Goal: Information Seeking & Learning: Learn about a topic

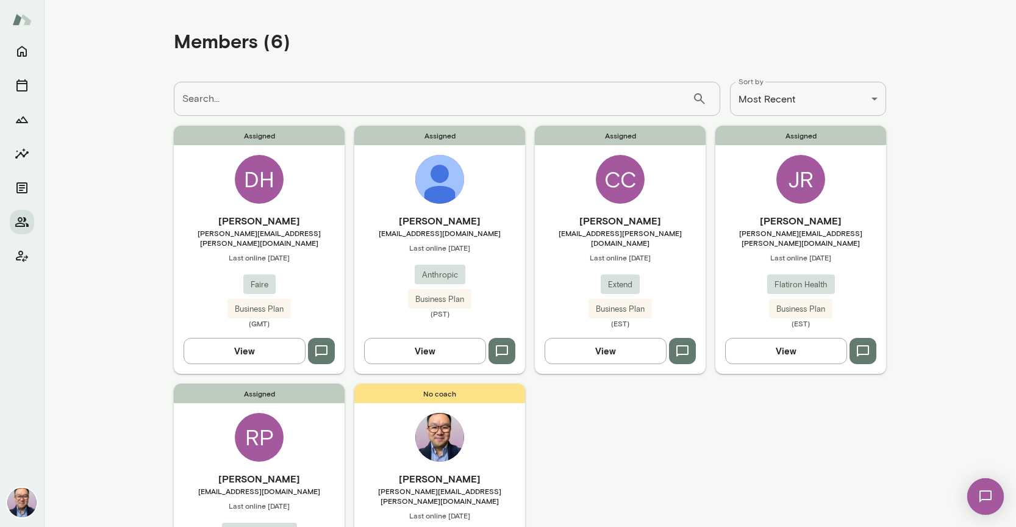
click at [466, 225] on h6 "[PERSON_NAME]" at bounding box center [439, 221] width 171 height 15
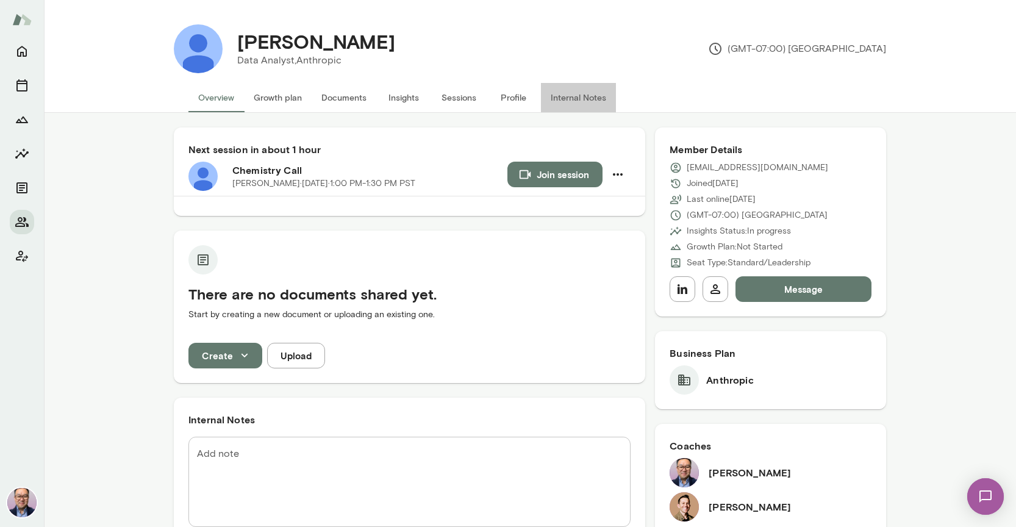
click at [581, 96] on button "Internal Notes" at bounding box center [578, 97] width 75 height 29
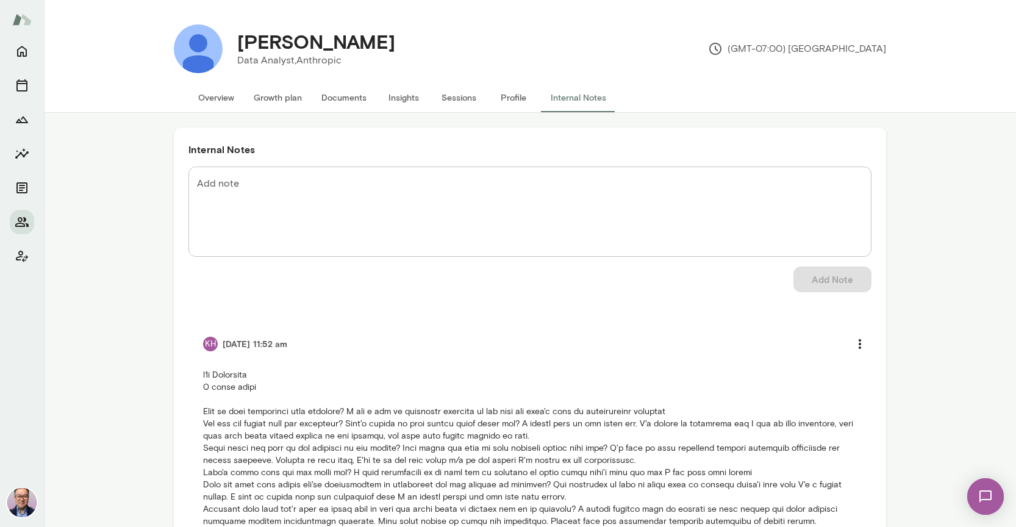
click at [212, 101] on button "Overview" at bounding box center [217, 97] width 56 height 29
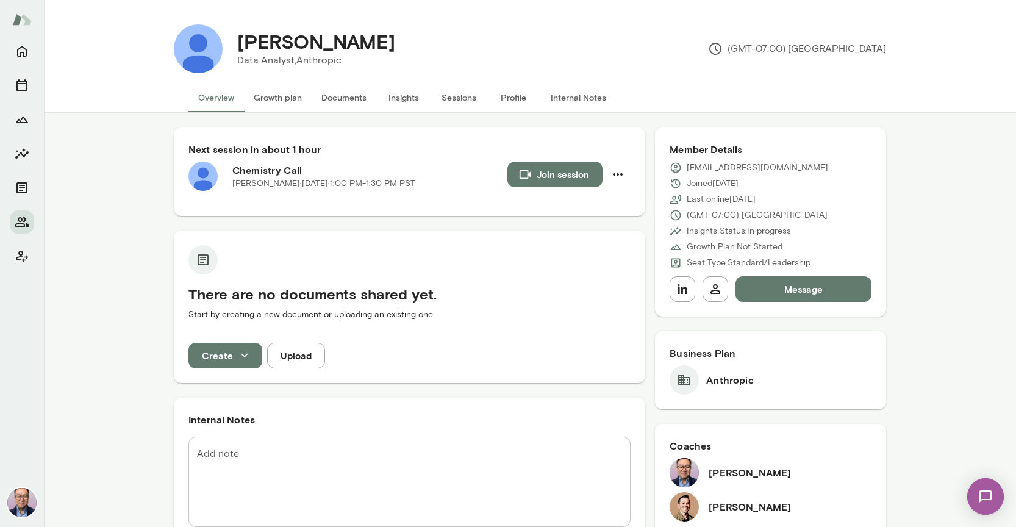
click at [730, 509] on h6 "[PERSON_NAME]" at bounding box center [750, 507] width 82 height 15
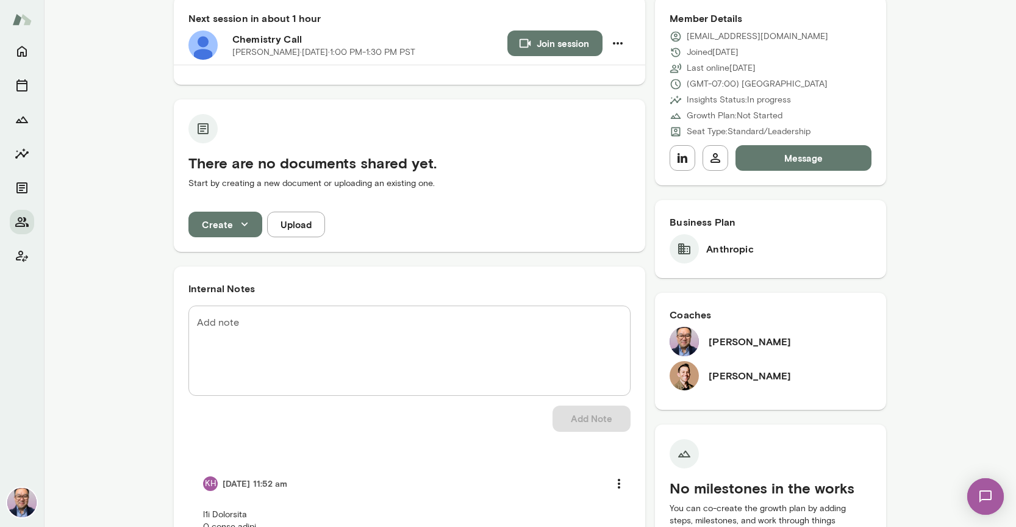
drag, startPoint x: 968, startPoint y: 289, endPoint x: 940, endPoint y: 298, distance: 28.8
click at [966, 289] on div "Next session in about 1 hour Chemistry Call [PERSON_NAME][DATE] · 1:00 PM-1:30 …" at bounding box center [530, 425] width 973 height 887
click at [726, 375] on h6 "[PERSON_NAME]" at bounding box center [750, 376] width 82 height 15
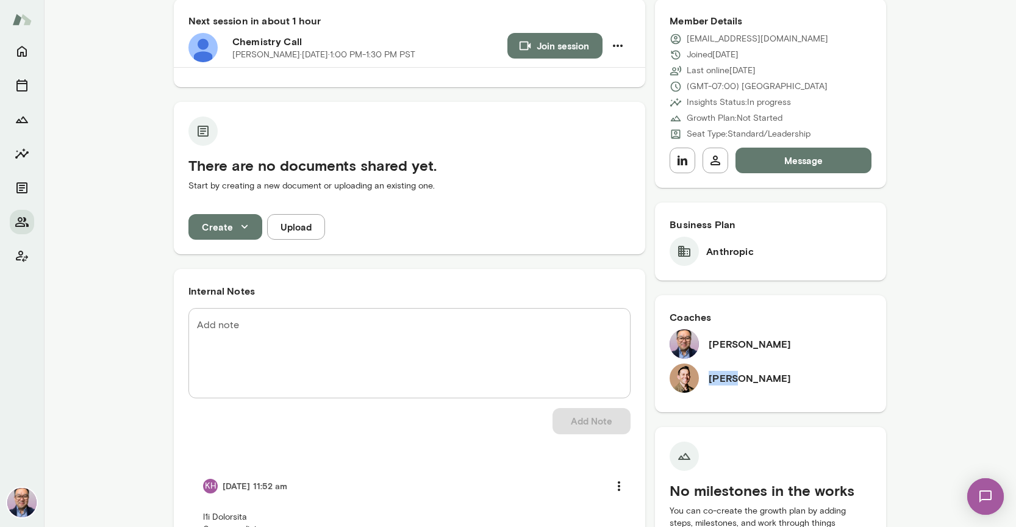
click at [726, 375] on h6 "[PERSON_NAME]" at bounding box center [750, 378] width 82 height 15
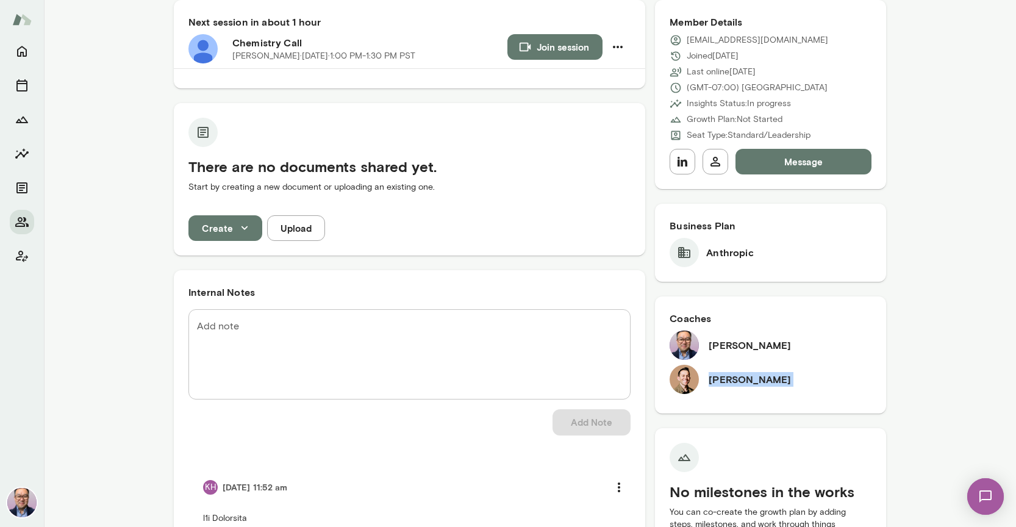
click at [726, 375] on h6 "[PERSON_NAME]" at bounding box center [750, 379] width 82 height 15
click at [741, 378] on h6 "[PERSON_NAME]" at bounding box center [750, 379] width 82 height 15
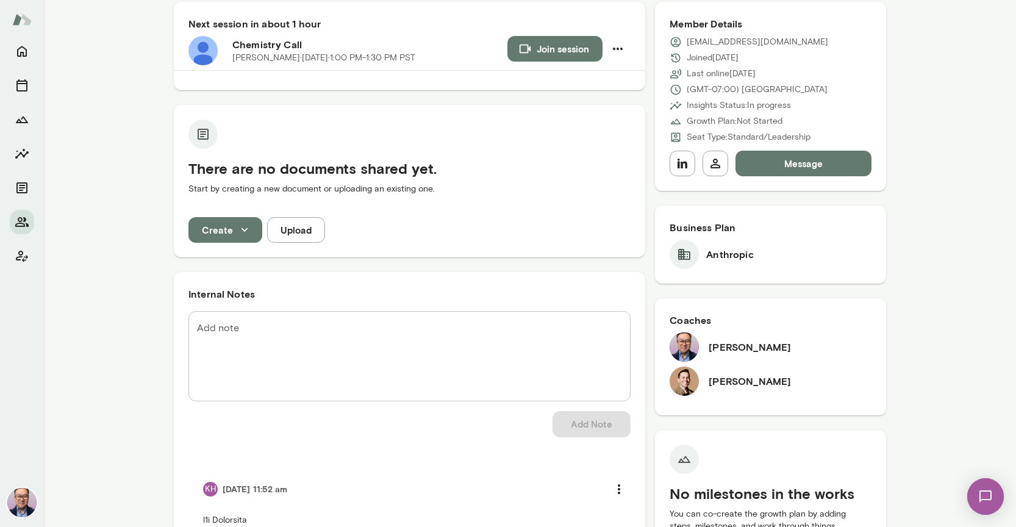
drag, startPoint x: 724, startPoint y: 374, endPoint x: 718, endPoint y: 377, distance: 6.3
click at [707, 375] on div "[PERSON_NAME]" at bounding box center [771, 381] width 202 height 29
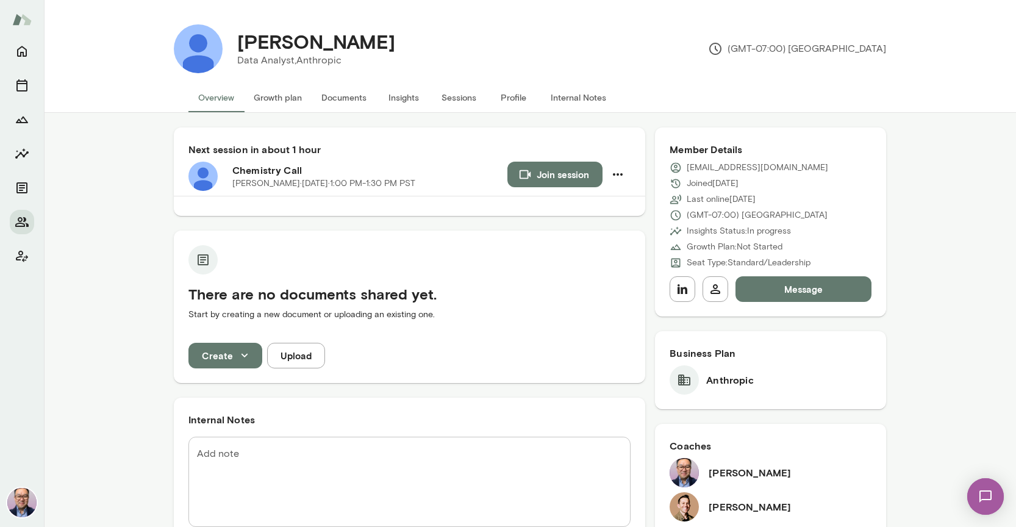
scroll to position [0, 0]
click at [577, 102] on button "Internal Notes" at bounding box center [578, 97] width 75 height 29
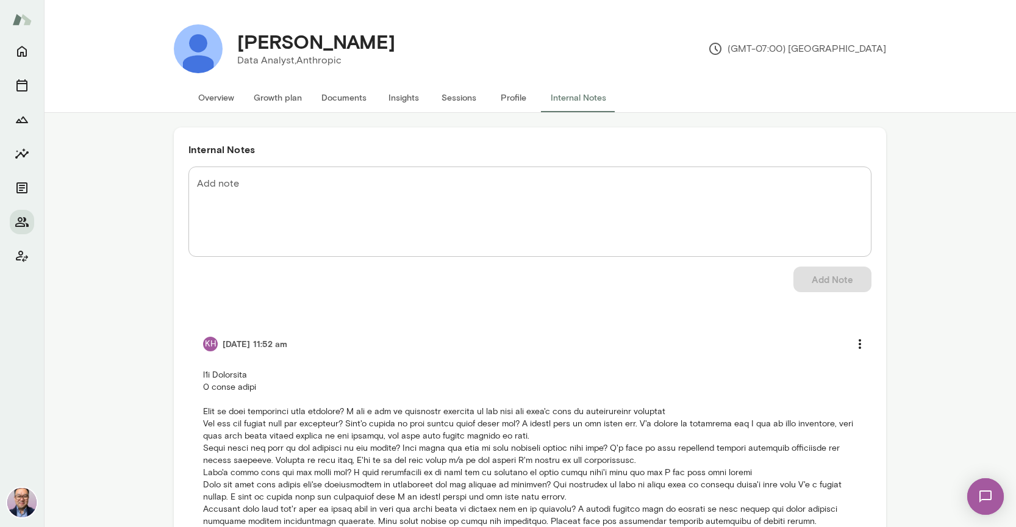
click at [390, 48] on h4 "[PERSON_NAME]" at bounding box center [316, 41] width 158 height 23
click at [390, 47] on h4 "[PERSON_NAME]" at bounding box center [316, 41] width 158 height 23
click at [405, 33] on div "[PERSON_NAME]" at bounding box center [317, 41] width 178 height 23
drag, startPoint x: 439, startPoint y: 40, endPoint x: 257, endPoint y: 39, distance: 181.2
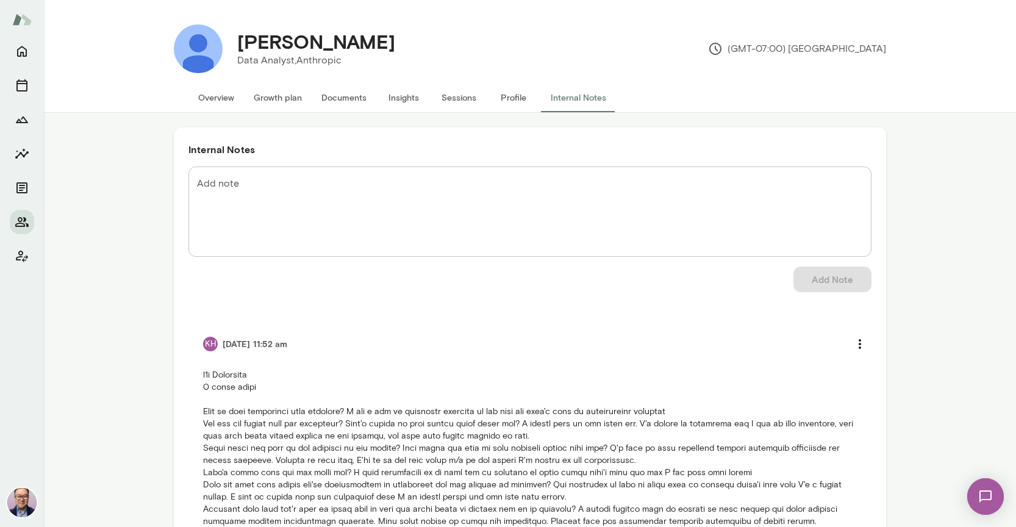
click at [237, 36] on div "[PERSON_NAME]" at bounding box center [317, 41] width 178 height 23
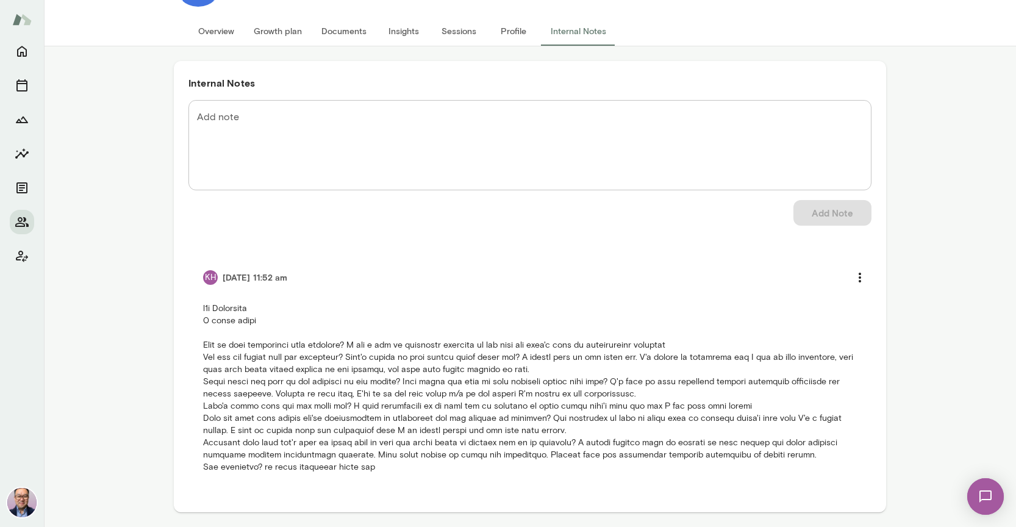
scroll to position [68, 0]
drag, startPoint x: 513, startPoint y: 353, endPoint x: 489, endPoint y: 350, distance: 24.6
click at [511, 353] on p at bounding box center [530, 388] width 654 height 171
click at [489, 350] on p at bounding box center [530, 388] width 654 height 171
click at [203, 348] on p at bounding box center [530, 388] width 654 height 171
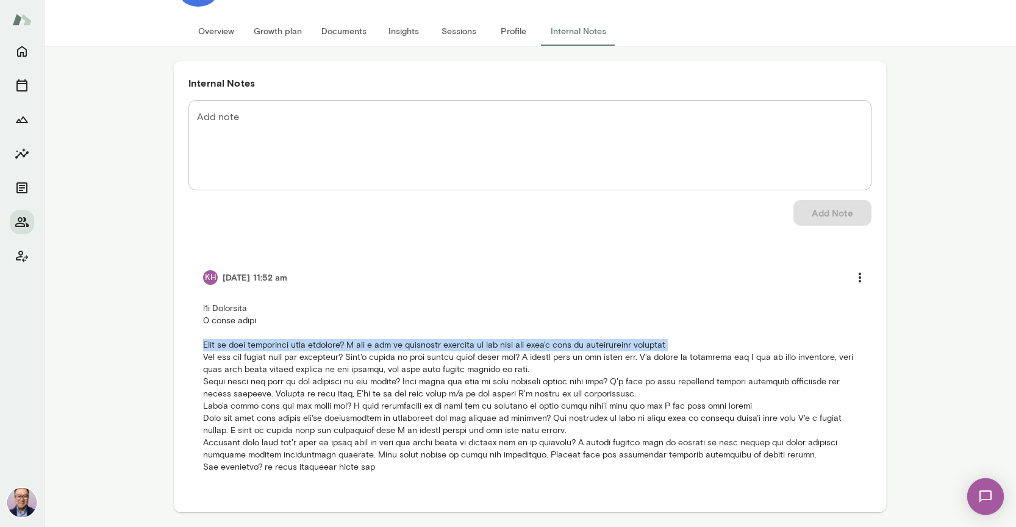
drag, startPoint x: 203, startPoint y: 345, endPoint x: 489, endPoint y: 453, distance: 305.9
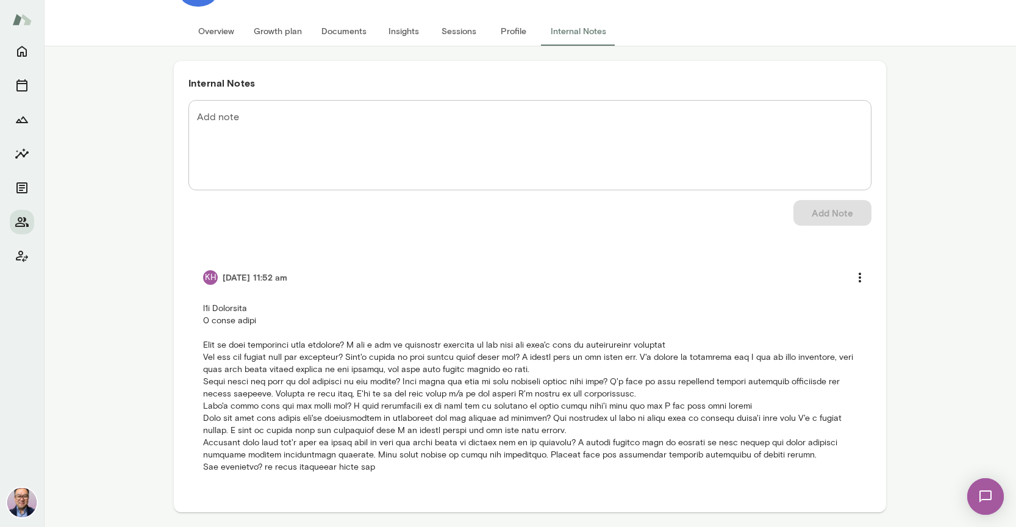
click at [373, 466] on p at bounding box center [530, 388] width 654 height 171
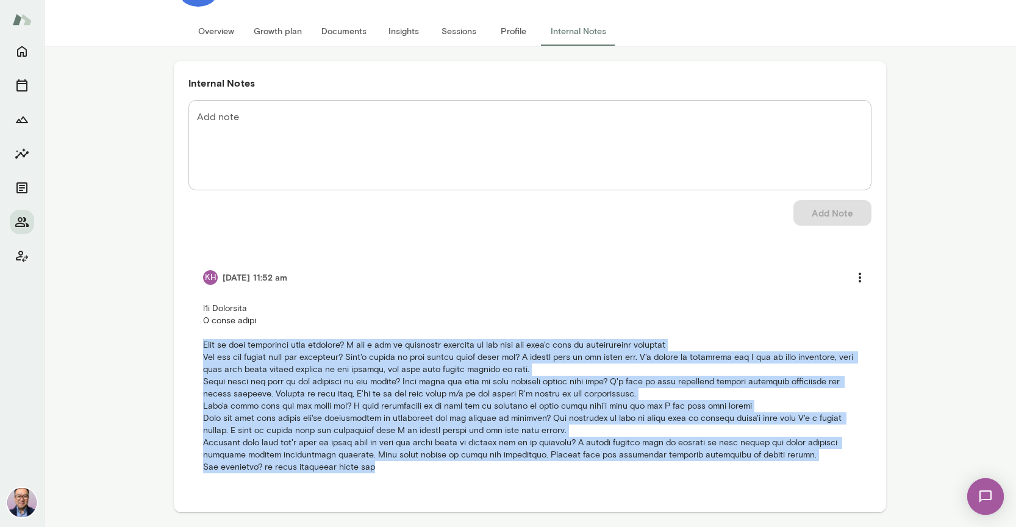
drag, startPoint x: 375, startPoint y: 466, endPoint x: 246, endPoint y: 358, distance: 168.0
click at [198, 339] on li "KH [DATE] 11:52 am" at bounding box center [530, 369] width 683 height 238
copy p "What is your experience with coaching? I did a bit of executive coaching in the…"
click at [301, 410] on p at bounding box center [530, 388] width 654 height 171
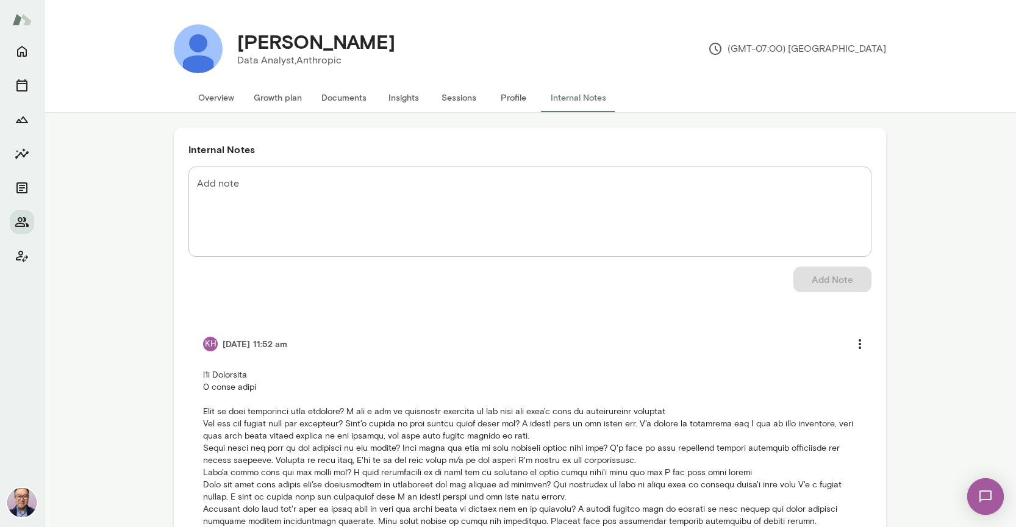
scroll to position [1, 0]
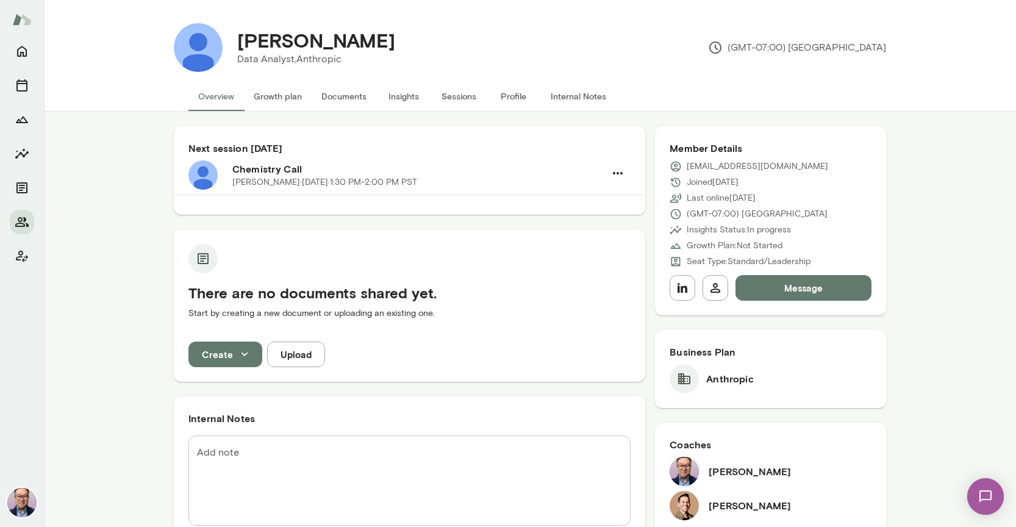
scroll to position [2, 0]
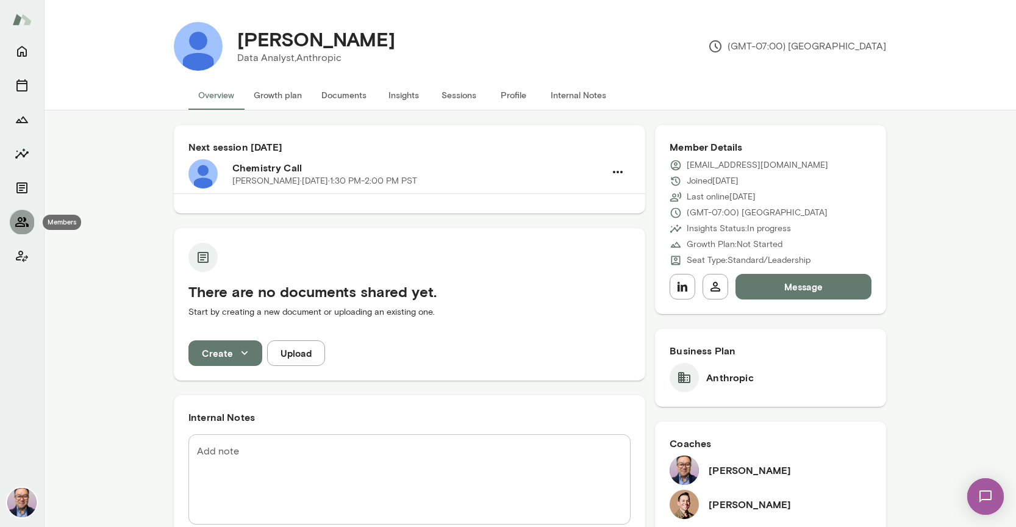
click at [24, 221] on icon "Members" at bounding box center [21, 222] width 13 height 10
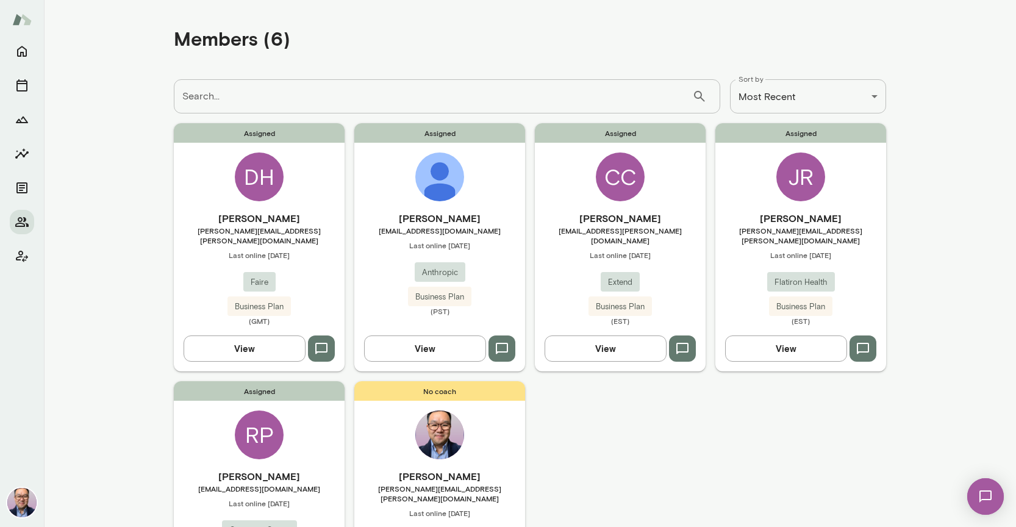
click at [634, 197] on div "Assigned [PERSON_NAME] Currie [EMAIL_ADDRESS][PERSON_NAME][DOMAIN_NAME] Last on…" at bounding box center [620, 247] width 171 height 248
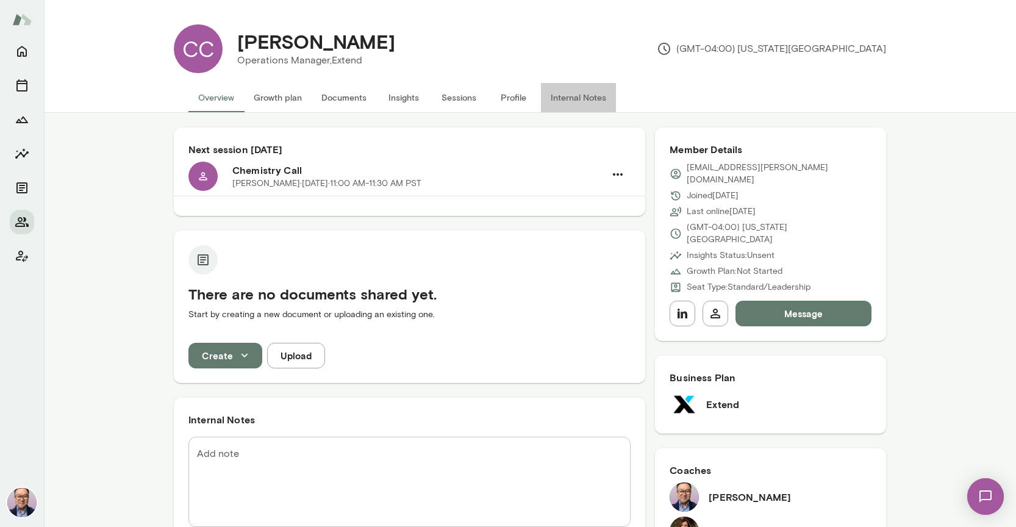
click at [566, 99] on button "Internal Notes" at bounding box center [578, 97] width 75 height 29
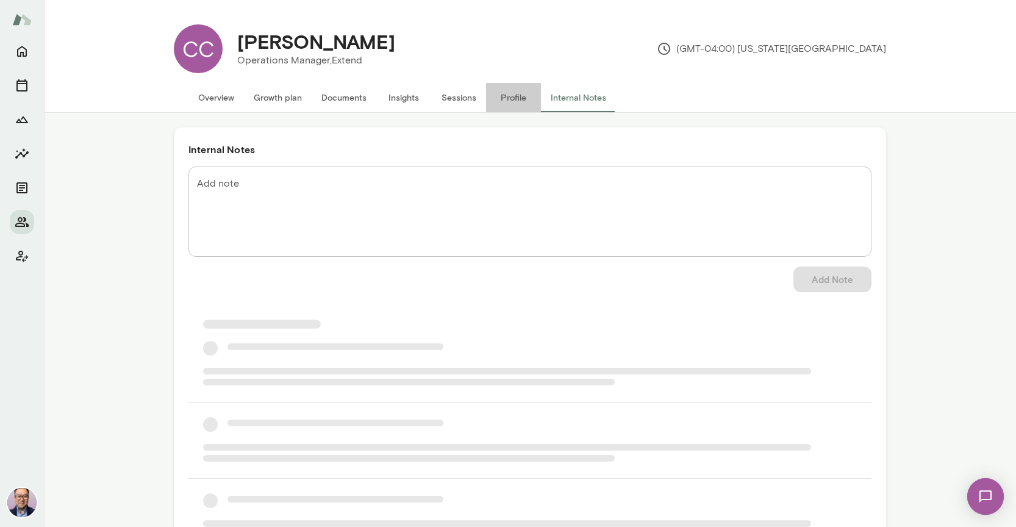
click at [513, 100] on button "Profile" at bounding box center [513, 97] width 55 height 29
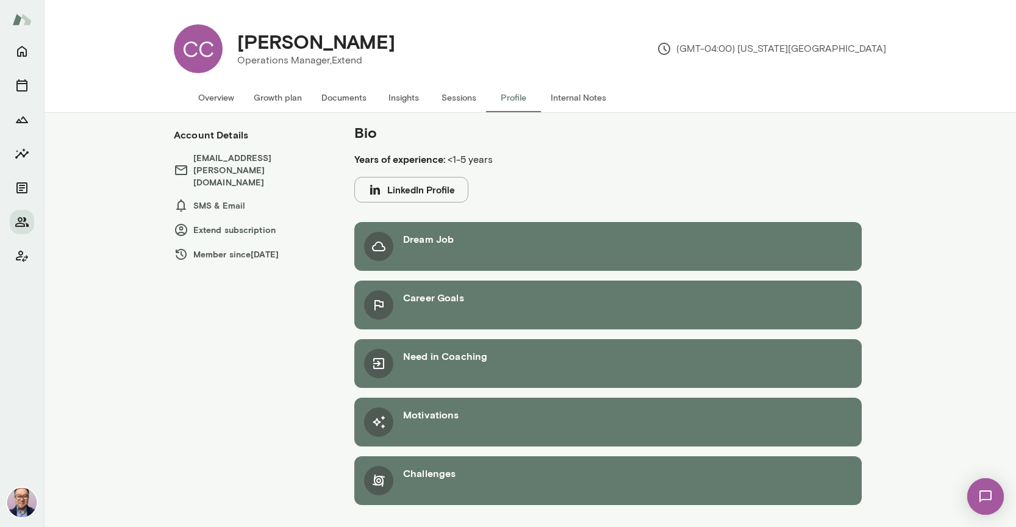
click at [597, 95] on button "Internal Notes" at bounding box center [578, 97] width 75 height 29
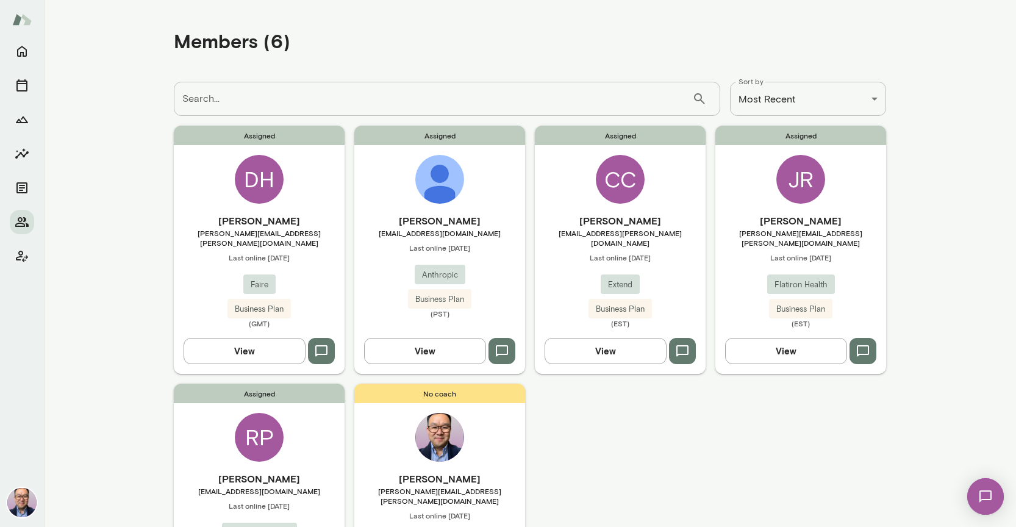
click at [757, 236] on span "[PERSON_NAME][EMAIL_ADDRESS][PERSON_NAME][DOMAIN_NAME]" at bounding box center [801, 238] width 171 height 20
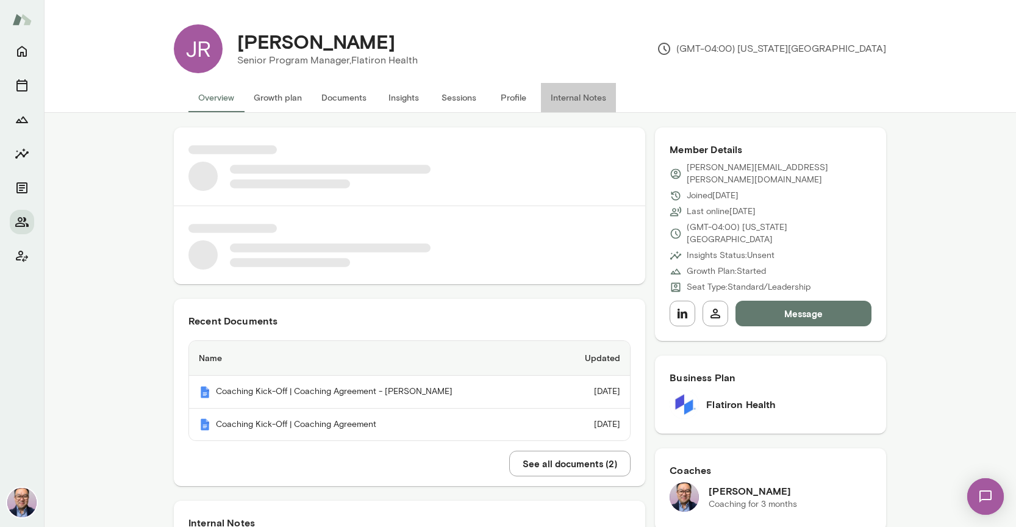
click at [559, 100] on button "Internal Notes" at bounding box center [578, 97] width 75 height 29
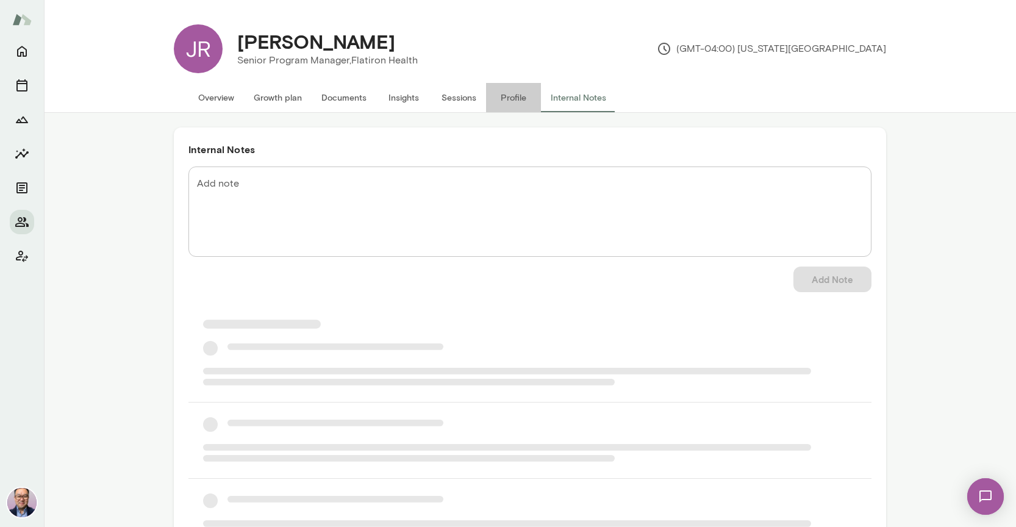
click at [520, 100] on button "Profile" at bounding box center [513, 97] width 55 height 29
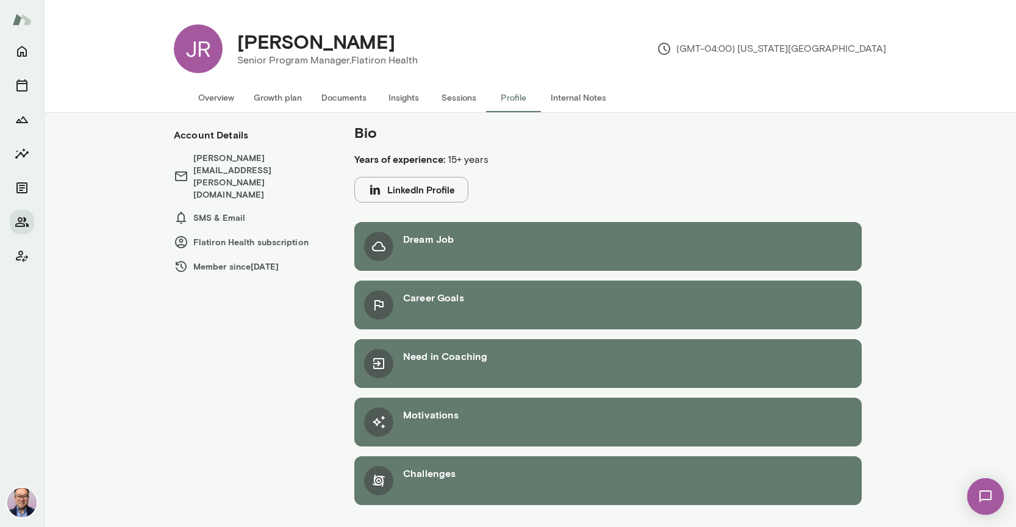
click at [577, 103] on button "Internal Notes" at bounding box center [578, 97] width 75 height 29
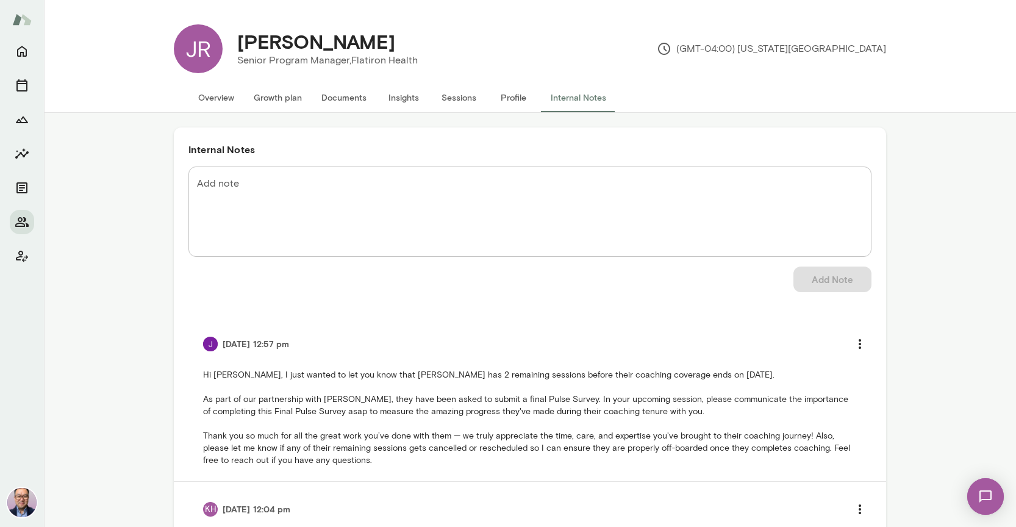
click at [201, 95] on button "Overview" at bounding box center [217, 97] width 56 height 29
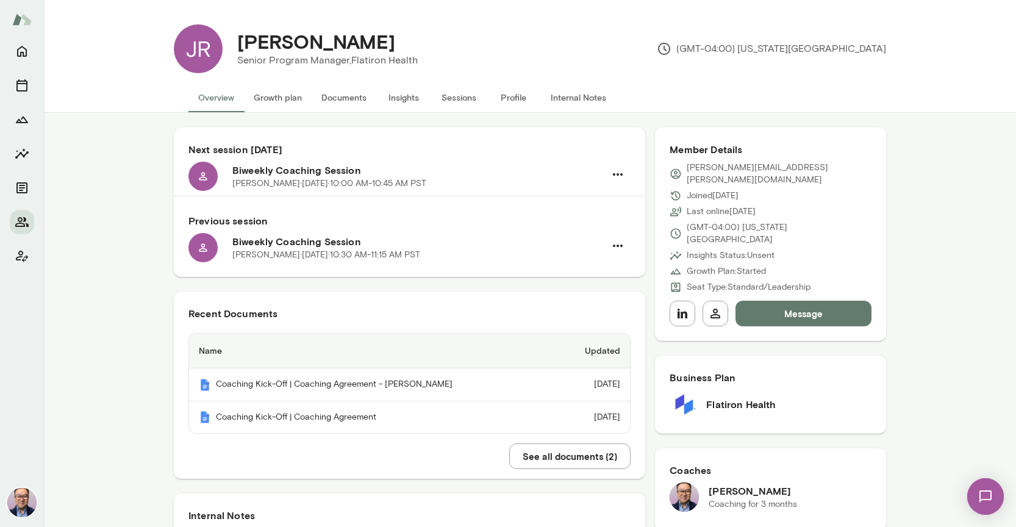
click at [209, 100] on button "Overview" at bounding box center [217, 97] width 56 height 29
click at [270, 107] on button "Growth plan" at bounding box center [278, 97] width 68 height 29
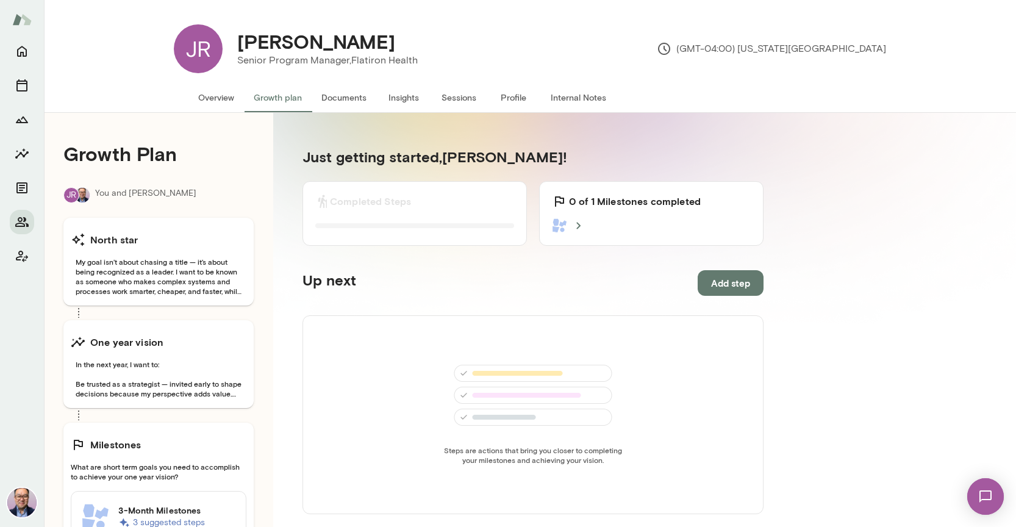
click at [344, 95] on button "Documents" at bounding box center [344, 97] width 65 height 29
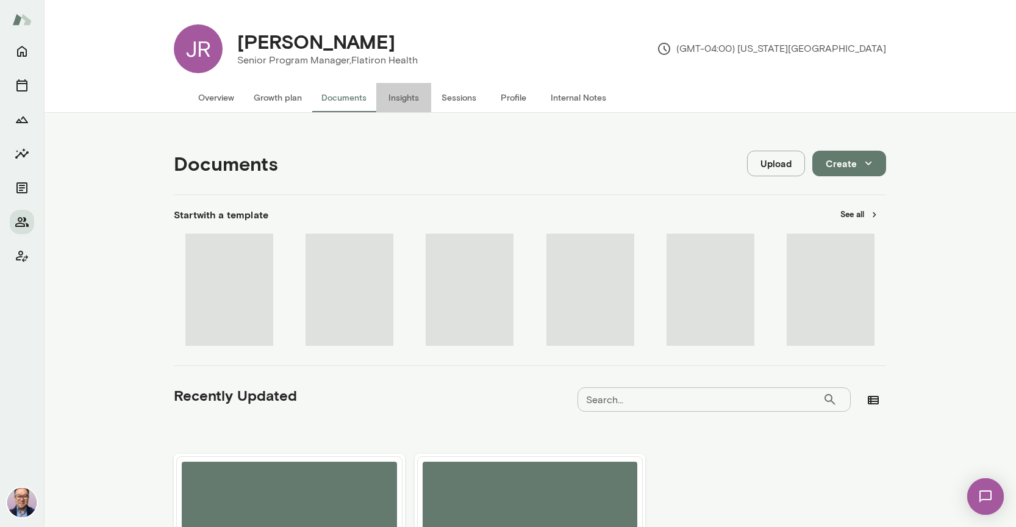
click at [395, 97] on button "Insights" at bounding box center [403, 97] width 55 height 29
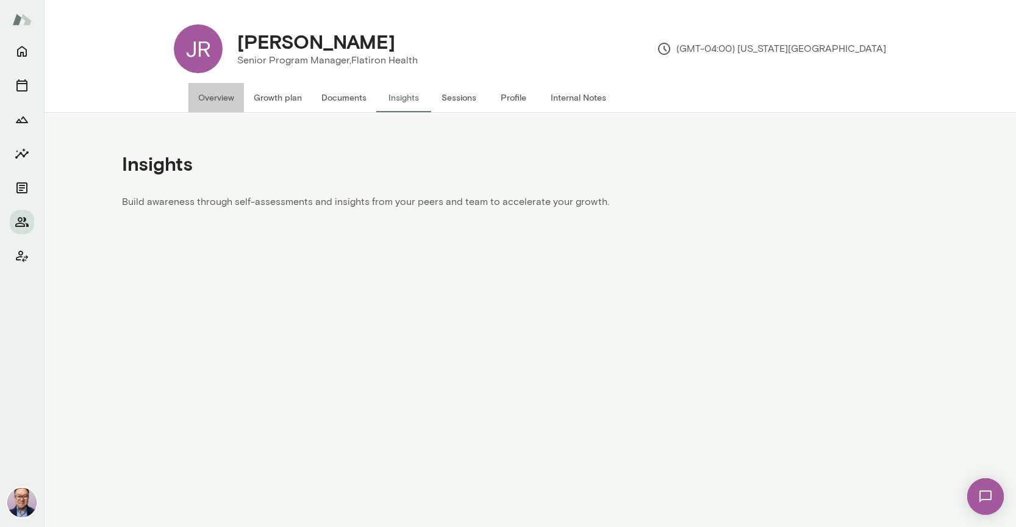
click at [212, 103] on button "Overview" at bounding box center [217, 97] width 56 height 29
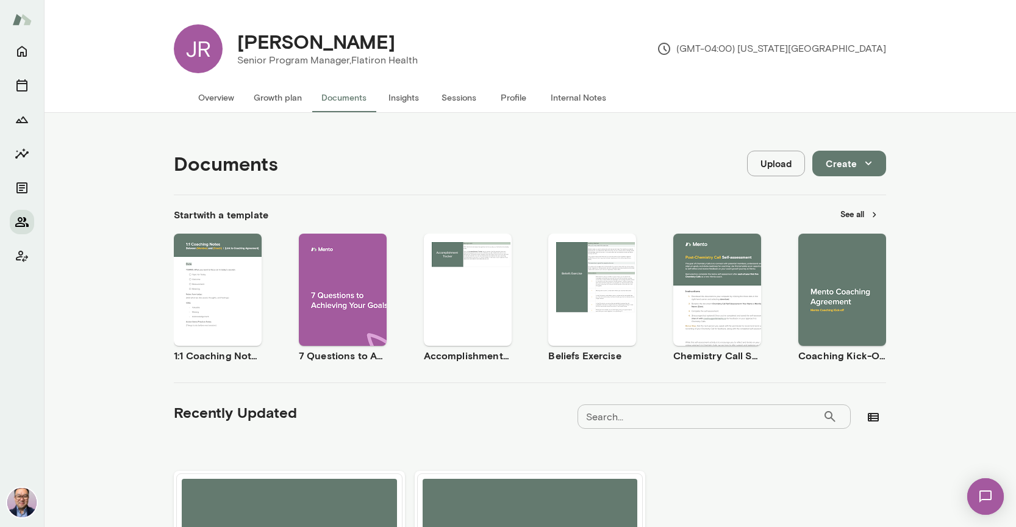
click at [28, 225] on icon "Members" at bounding box center [21, 222] width 13 height 10
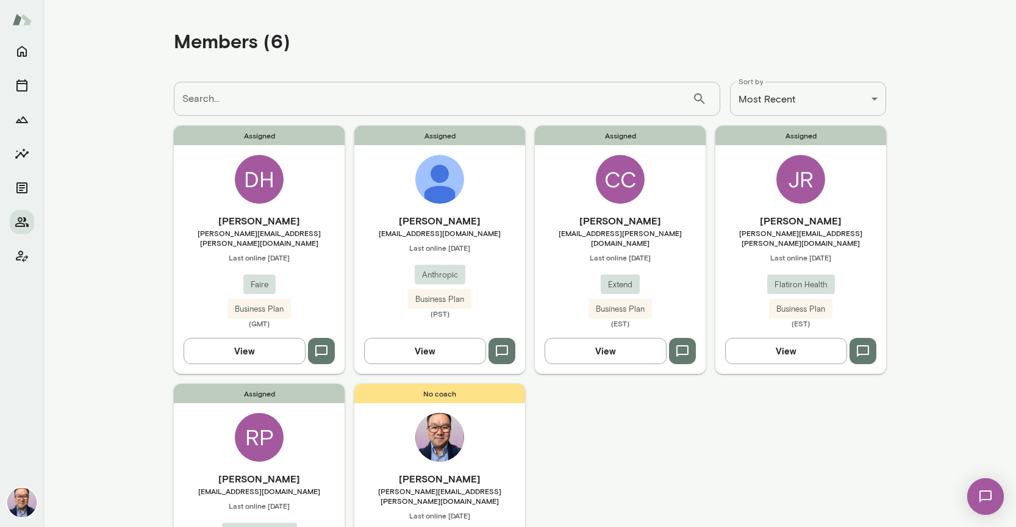
scroll to position [2, 0]
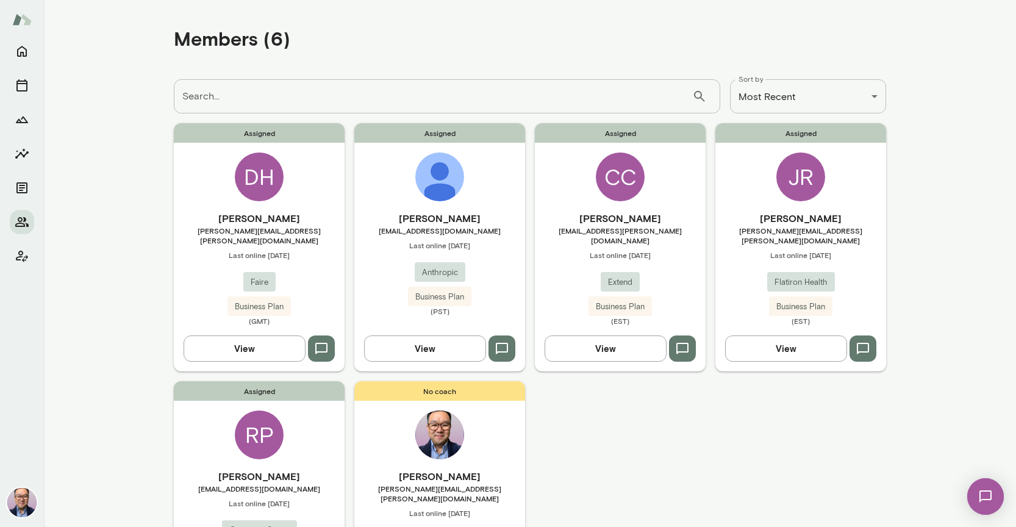
click at [310, 210] on div "Assigned DH [PERSON_NAME] [PERSON_NAME][EMAIL_ADDRESS][PERSON_NAME][DOMAIN_NAME…" at bounding box center [259, 247] width 171 height 248
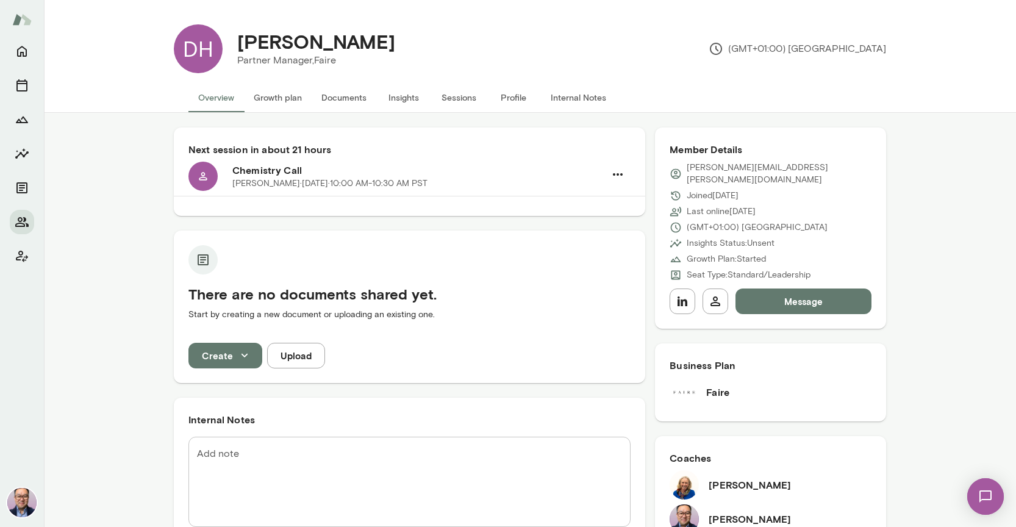
click at [288, 106] on button "Growth plan" at bounding box center [278, 97] width 68 height 29
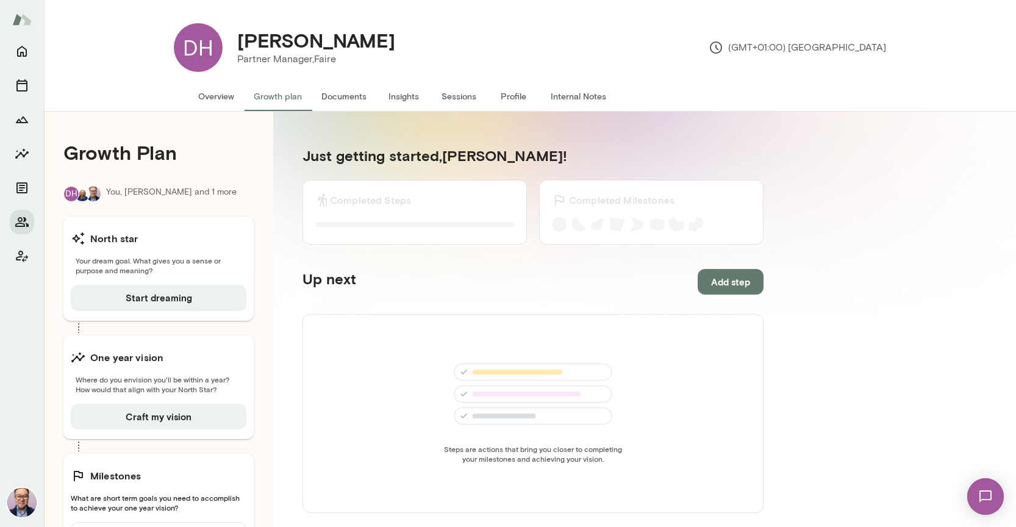
click at [354, 99] on button "Documents" at bounding box center [344, 96] width 65 height 29
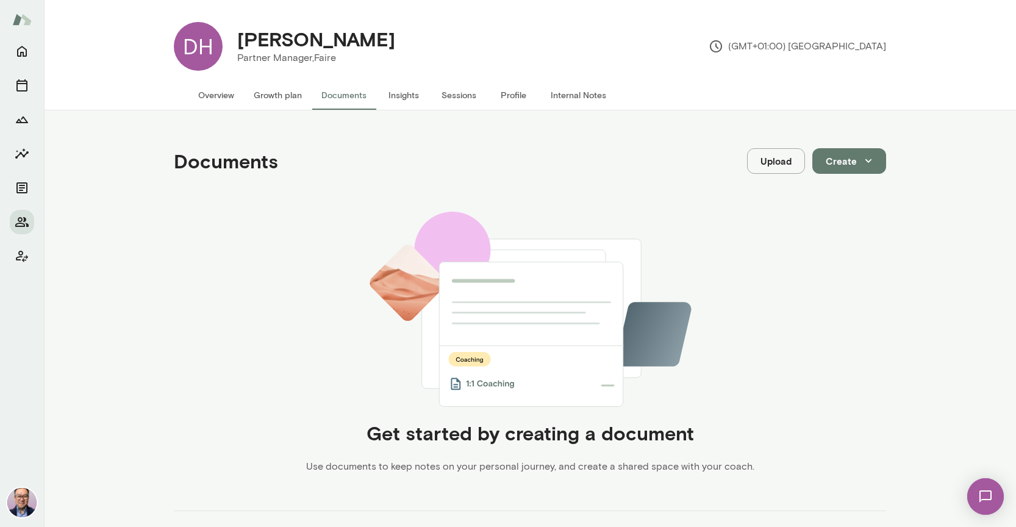
scroll to position [4, 0]
click at [426, 98] on button "Insights" at bounding box center [403, 93] width 55 height 29
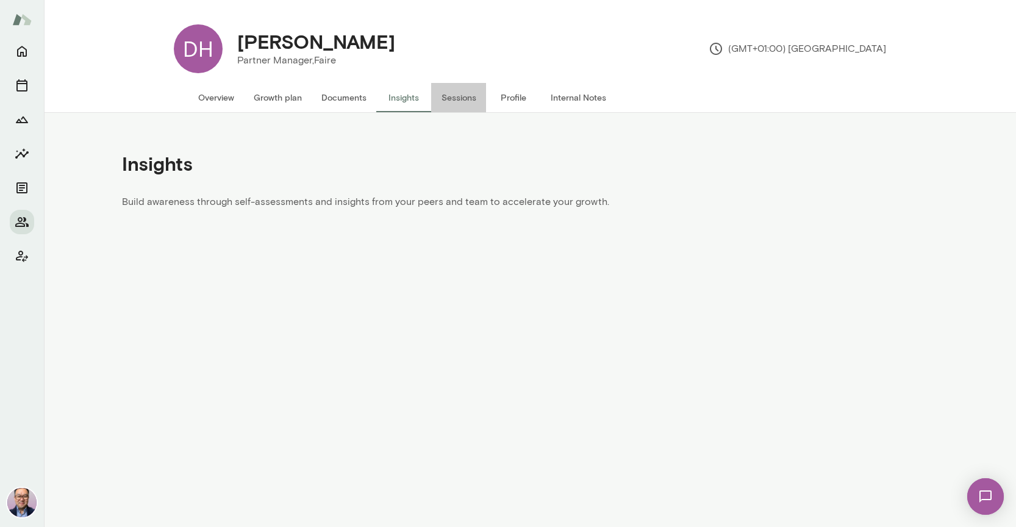
click at [444, 99] on button "Sessions" at bounding box center [458, 97] width 55 height 29
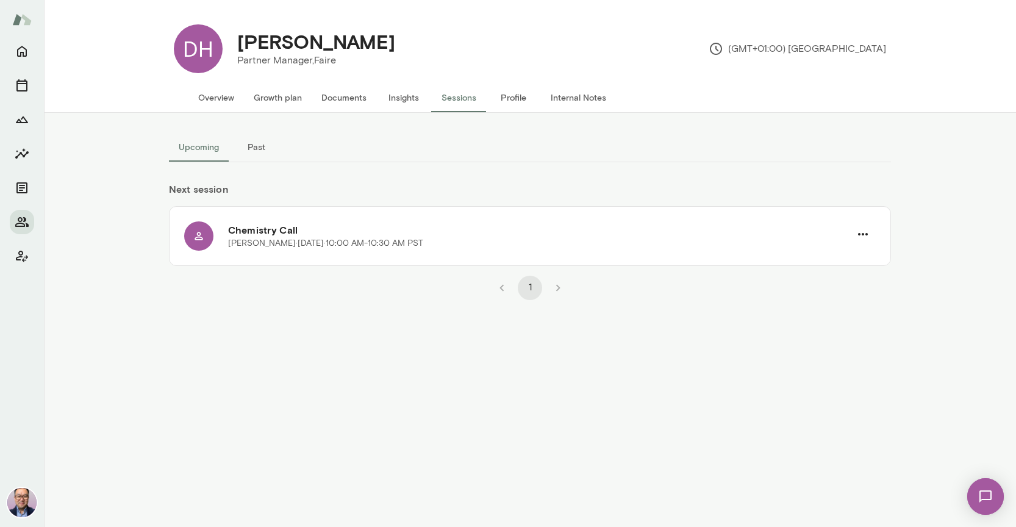
click at [516, 100] on button "Profile" at bounding box center [513, 97] width 55 height 29
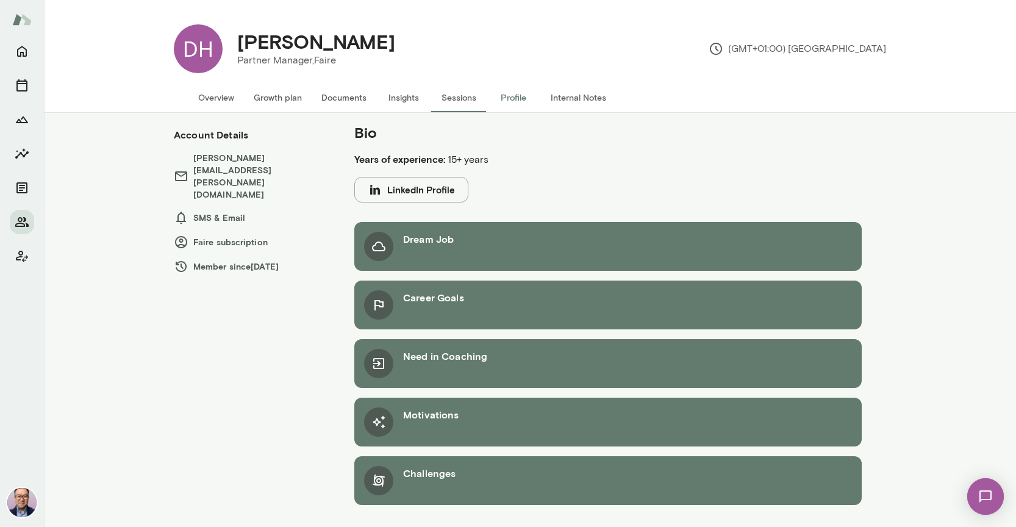
scroll to position [1, 0]
click at [590, 103] on button "Internal Notes" at bounding box center [578, 97] width 75 height 29
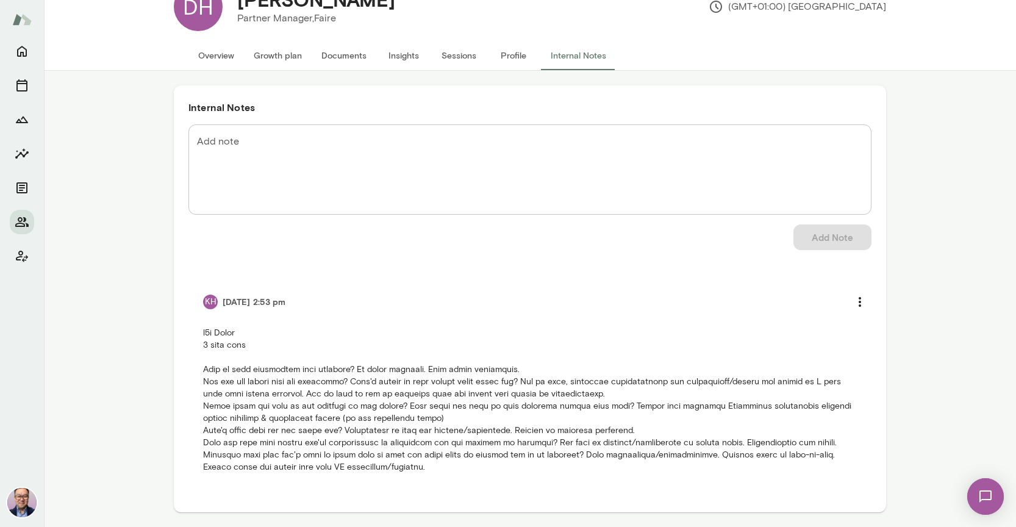
scroll to position [113, 0]
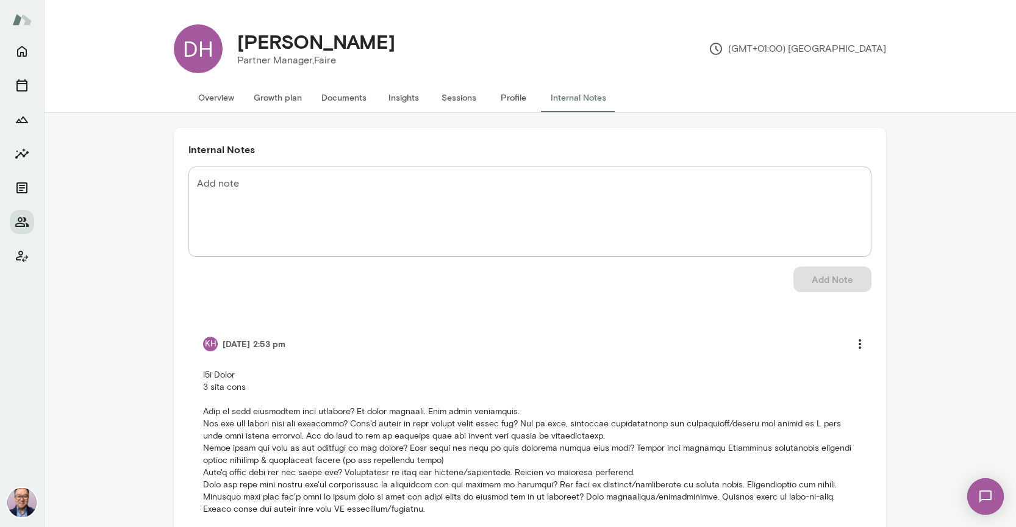
scroll to position [1, 0]
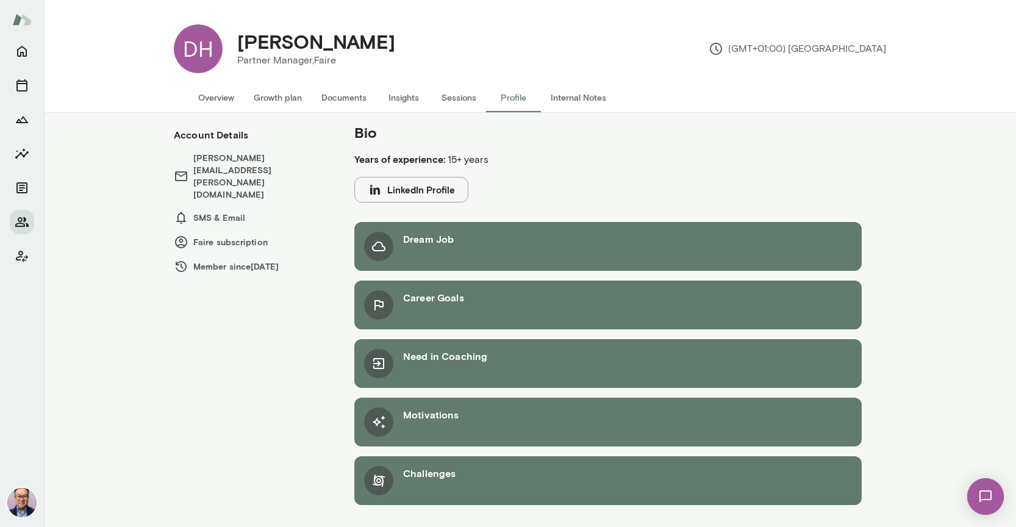
click at [212, 235] on h6 "Faire subscription" at bounding box center [252, 242] width 156 height 15
click at [262, 235] on h6 "Faire subscription" at bounding box center [252, 242] width 156 height 15
click at [354, 45] on h4 "[PERSON_NAME]" at bounding box center [316, 41] width 158 height 23
click at [354, 44] on h4 "[PERSON_NAME]" at bounding box center [316, 41] width 158 height 23
click at [354, 43] on h4 "[PERSON_NAME]" at bounding box center [316, 41] width 158 height 23
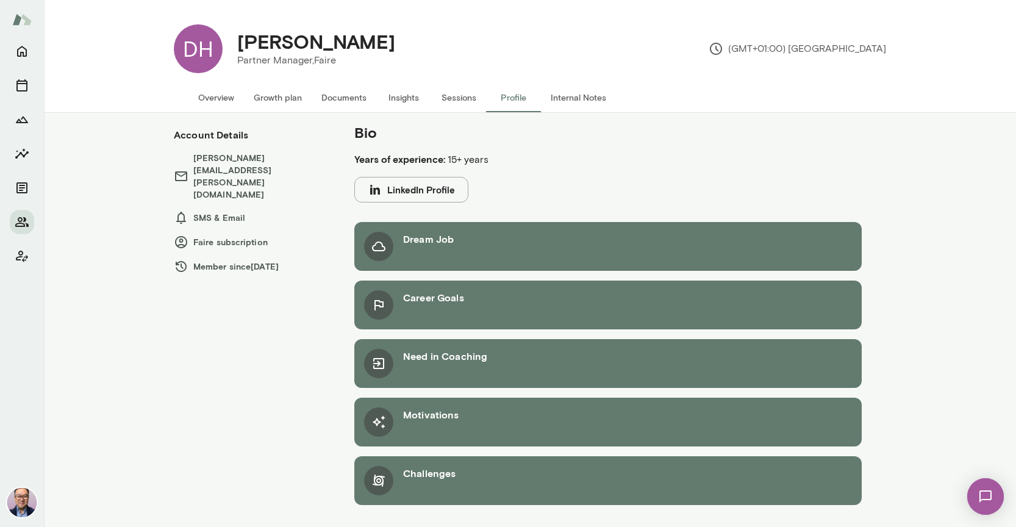
click at [356, 43] on h4 "[PERSON_NAME]" at bounding box center [316, 41] width 158 height 23
click at [354, 43] on h4 "[PERSON_NAME]" at bounding box center [316, 41] width 158 height 23
drag, startPoint x: 395, startPoint y: 46, endPoint x: 404, endPoint y: 47, distance: 9.2
click at [401, 48] on div "[PERSON_NAME]" at bounding box center [317, 41] width 178 height 23
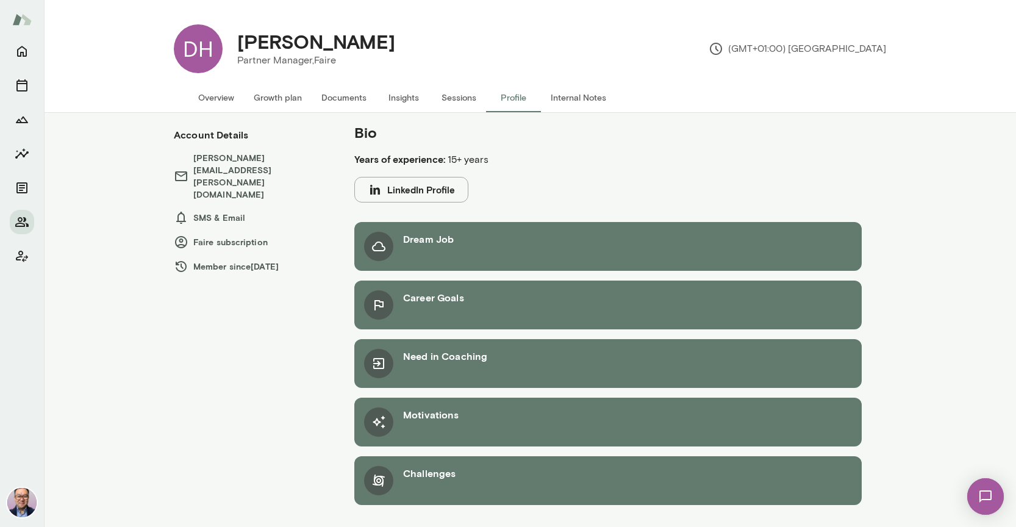
drag, startPoint x: 403, startPoint y: 45, endPoint x: 262, endPoint y: 45, distance: 141.6
click at [242, 48] on div "[PERSON_NAME]" at bounding box center [317, 41] width 178 height 23
click at [210, 103] on button "Overview" at bounding box center [217, 97] width 56 height 29
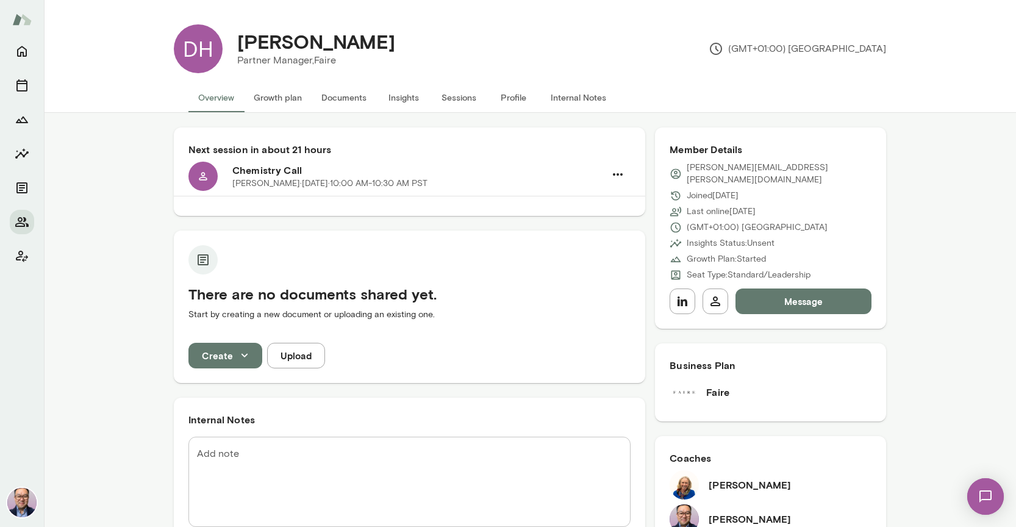
click at [752, 478] on h6 "[PERSON_NAME]" at bounding box center [750, 485] width 82 height 15
click at [719, 478] on h6 "[PERSON_NAME]" at bounding box center [750, 485] width 82 height 15
drag, startPoint x: 714, startPoint y: 472, endPoint x: 799, endPoint y: 477, distance: 84.9
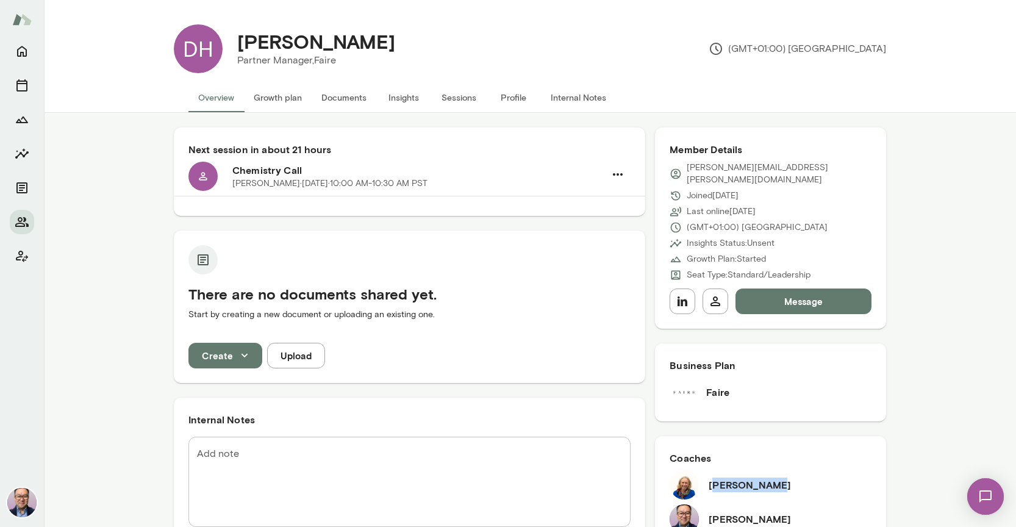
click at [799, 477] on div "[PERSON_NAME]" at bounding box center [771, 484] width 202 height 29
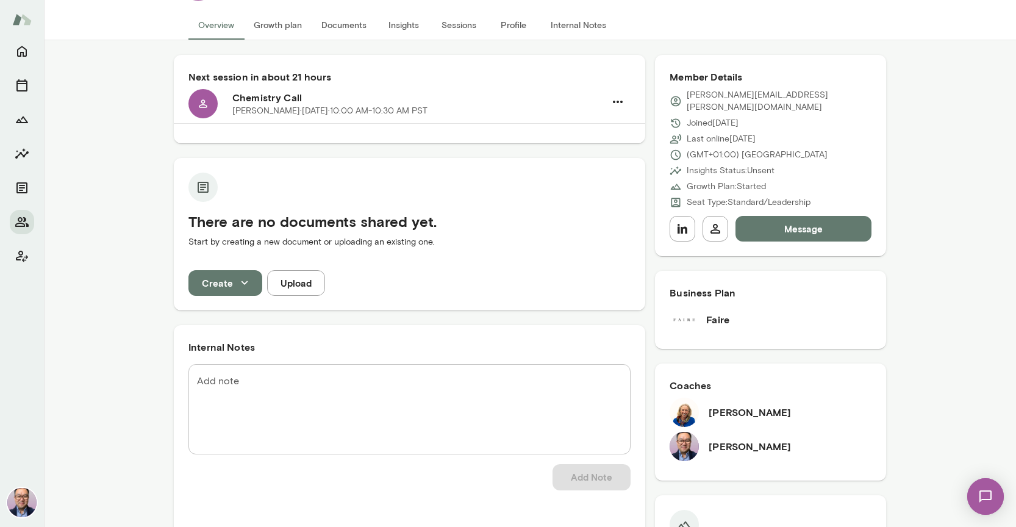
scroll to position [71, 0]
